Goal: Task Accomplishment & Management: Manage account settings

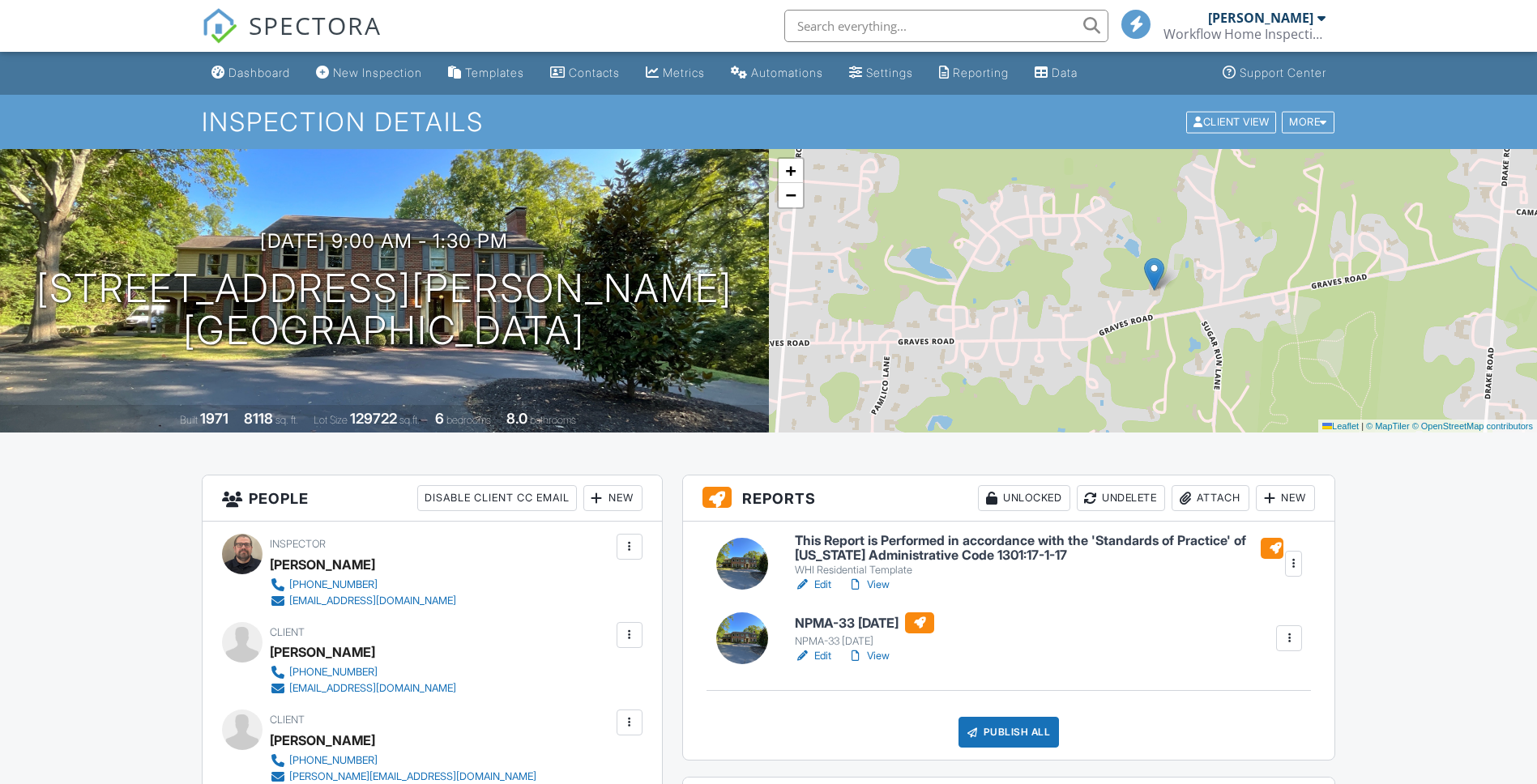
click at [817, 659] on link "Edit" at bounding box center [813, 655] width 36 height 16
click at [1022, 736] on div "Publish All" at bounding box center [1009, 732] width 102 height 30
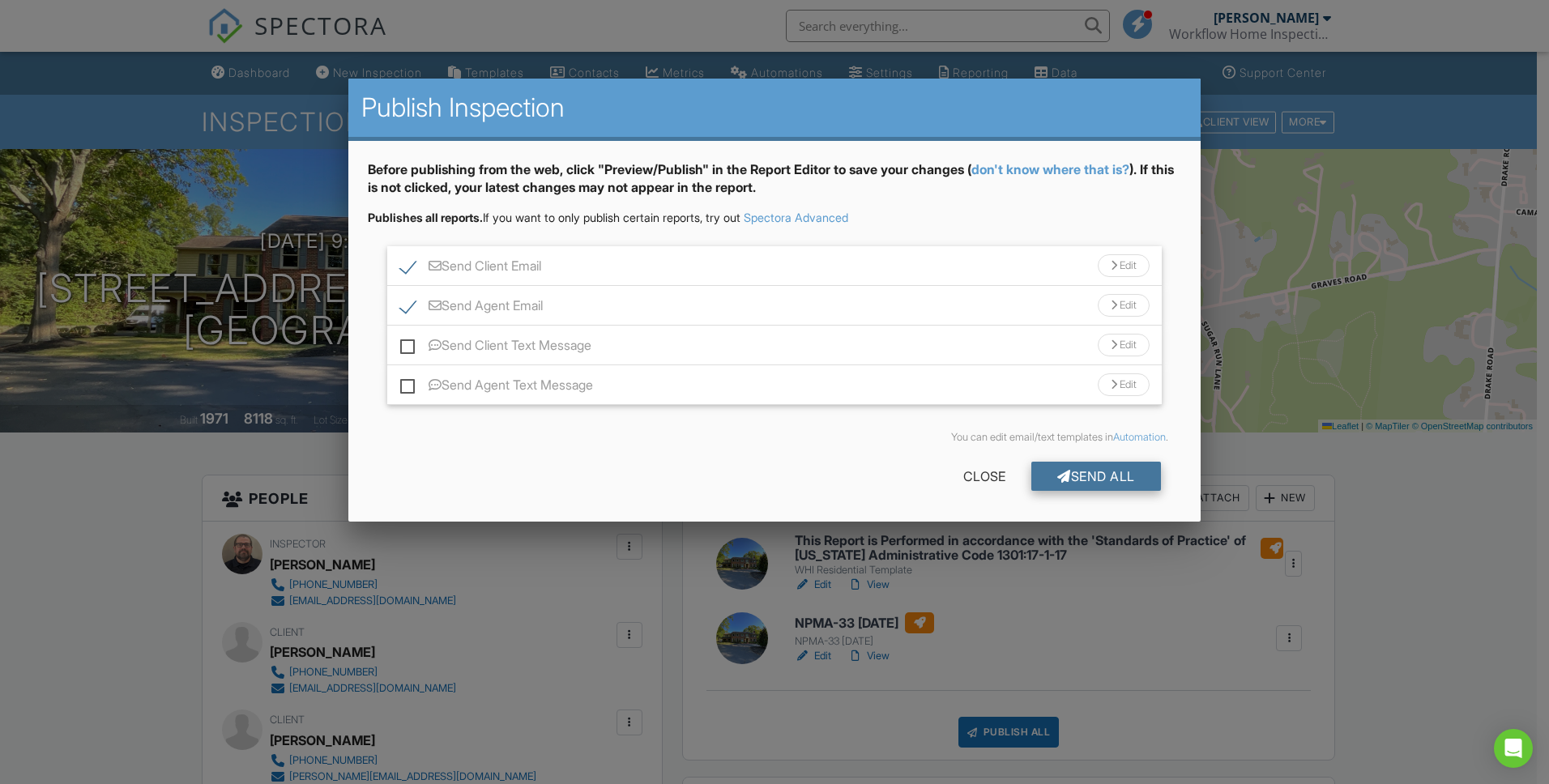
click at [1089, 484] on div "Send All" at bounding box center [1096, 476] width 130 height 29
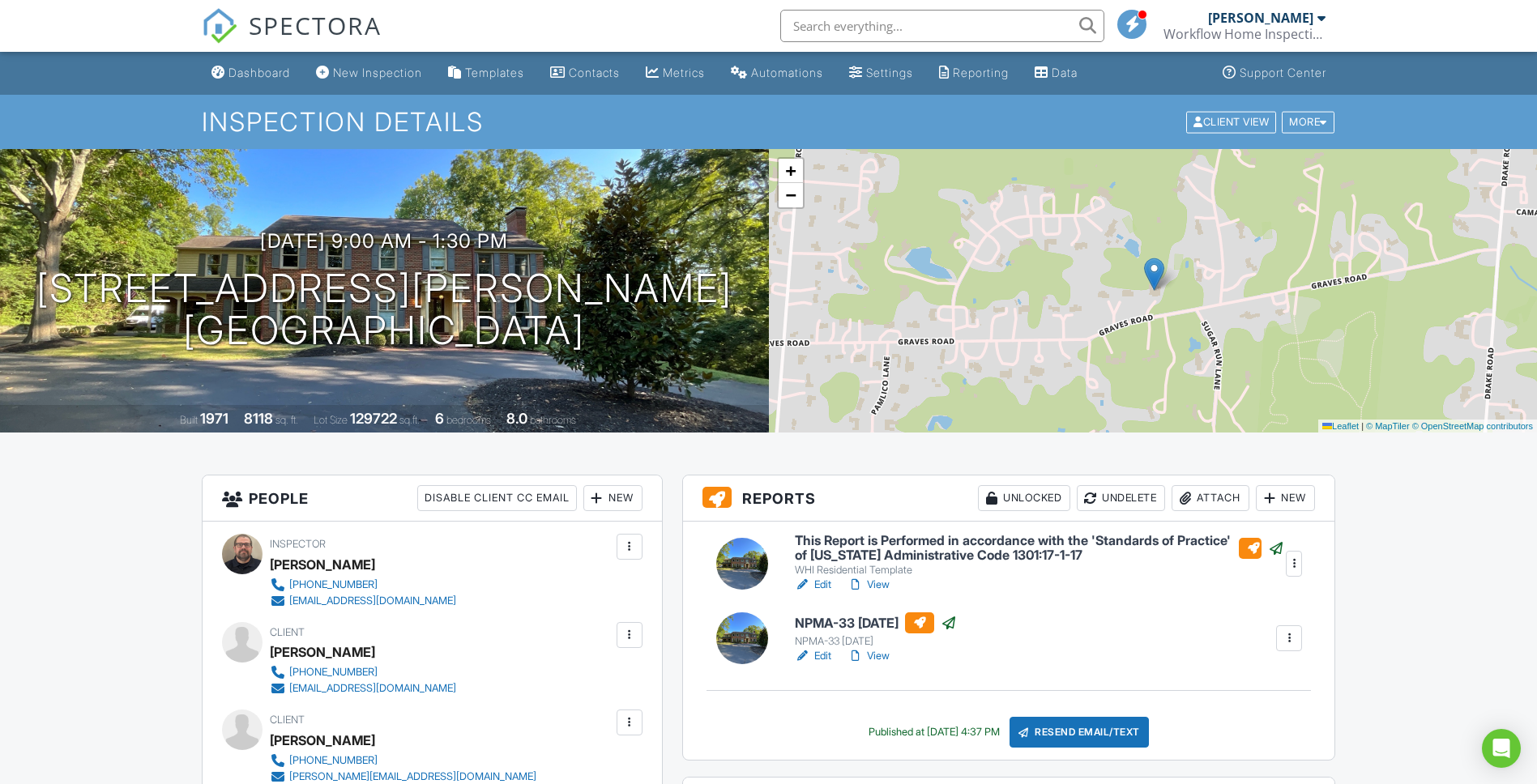
click at [889, 587] on link "View" at bounding box center [869, 584] width 42 height 16
